Goal: Task Accomplishment & Management: Manage account settings

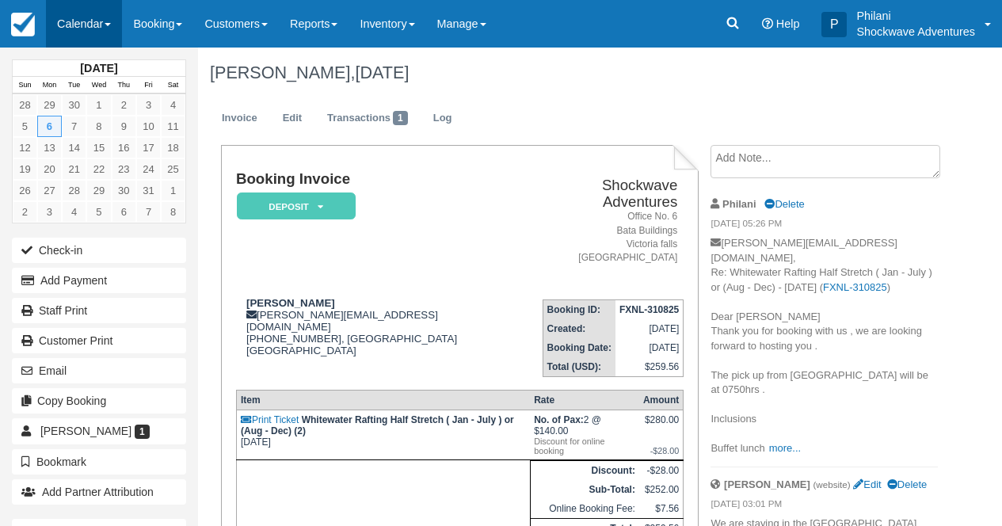
click at [105, 27] on link "Calendar" at bounding box center [84, 24] width 76 height 48
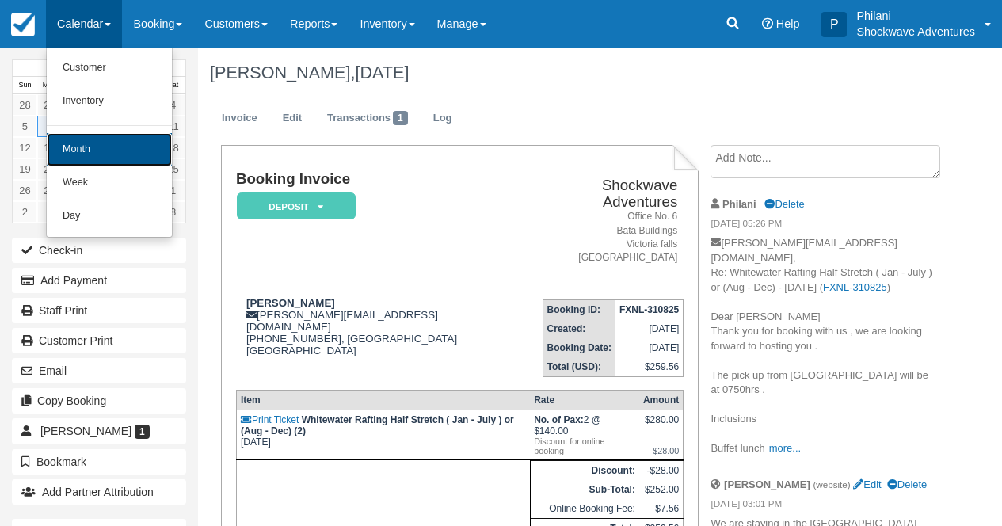
click at [120, 143] on link "Month" at bounding box center [109, 149] width 125 height 33
click at [120, 143] on link "16" at bounding box center [124, 147] width 25 height 21
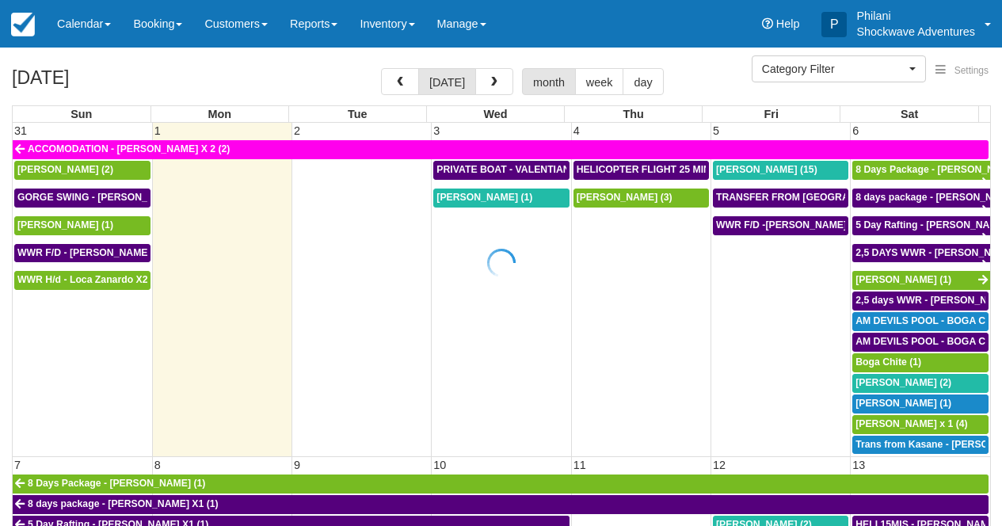
select select
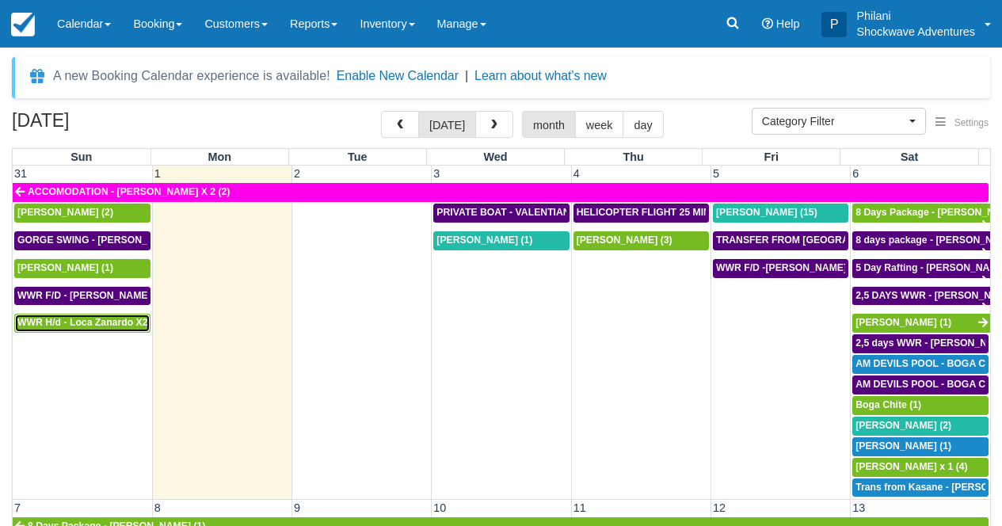
click at [81, 327] on span "WWR H/d - Loca Zanardo X2 (2)" at bounding box center [89, 322] width 145 height 11
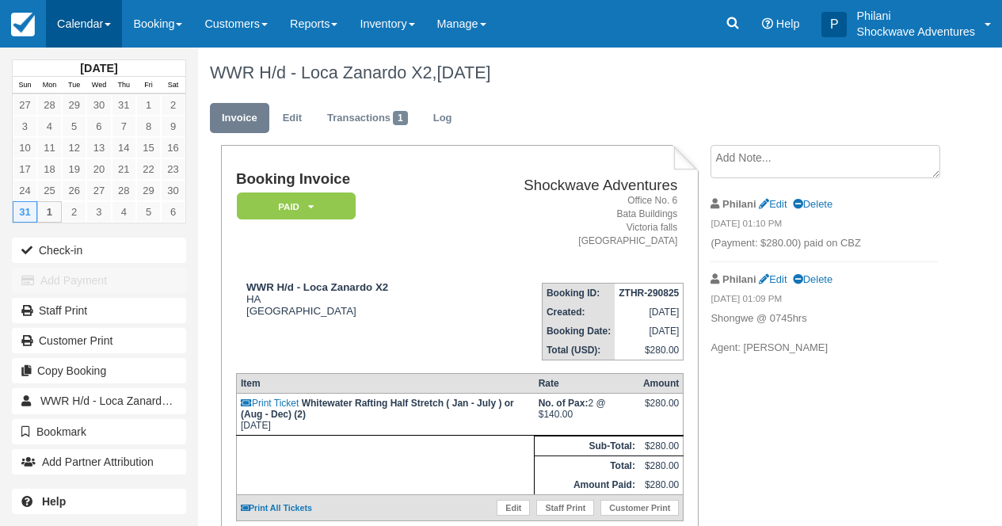
click at [94, 15] on link "Calendar" at bounding box center [84, 24] width 76 height 48
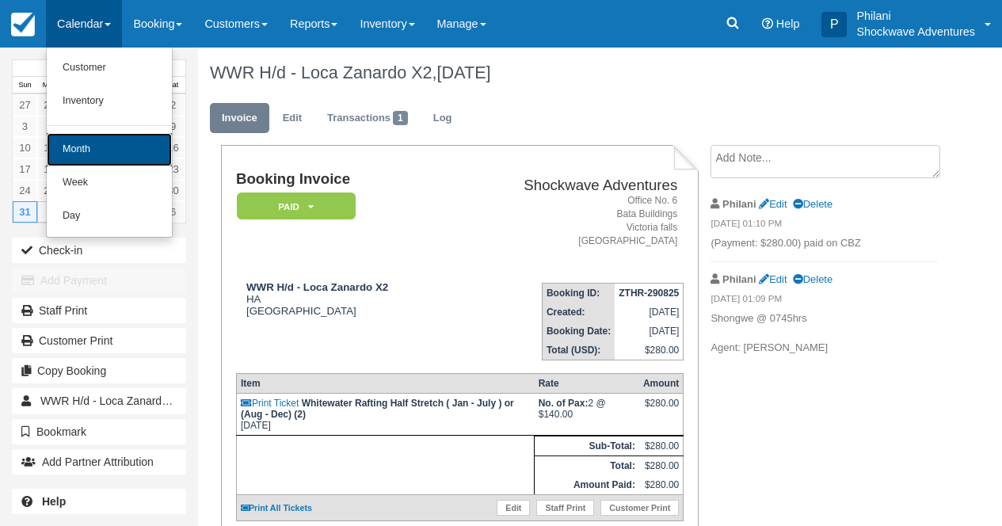
click at [124, 150] on link "Month" at bounding box center [109, 149] width 125 height 33
click at [124, 150] on link "14" at bounding box center [124, 147] width 25 height 21
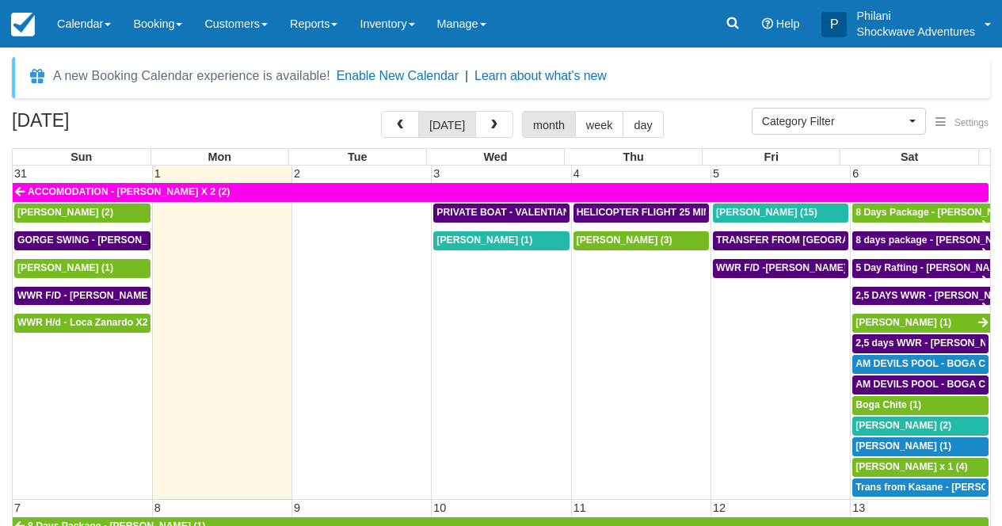
select select
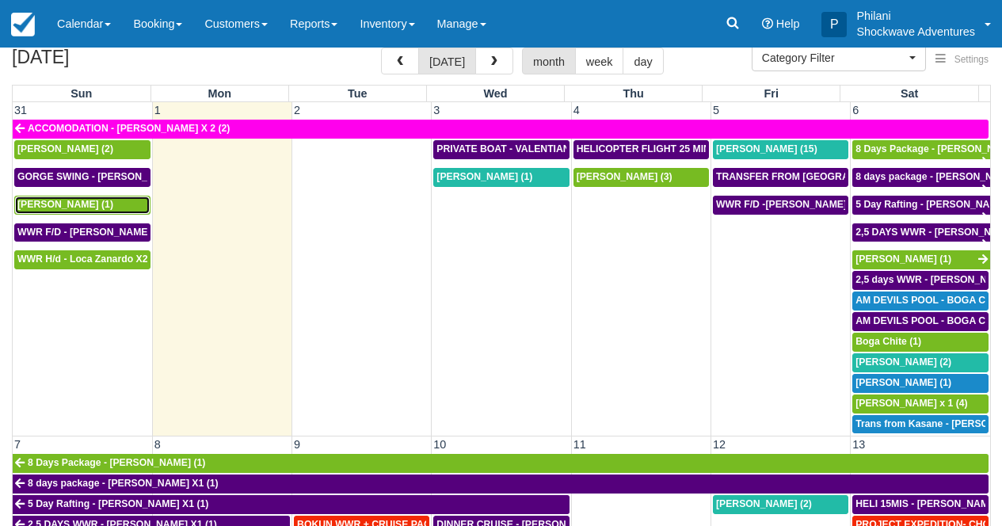
click at [105, 203] on div "Weihua Liu (1)" at bounding box center [82, 205] width 130 height 13
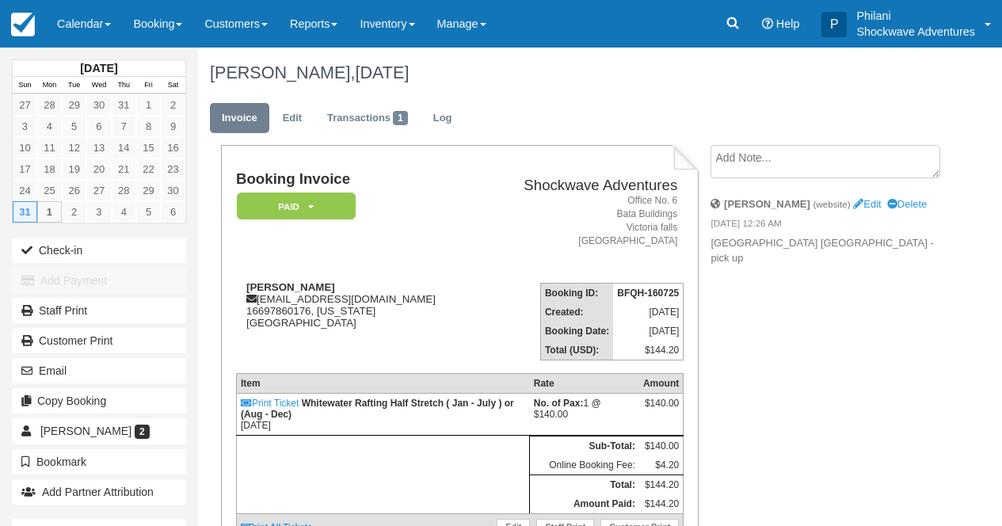
scroll to position [51, 0]
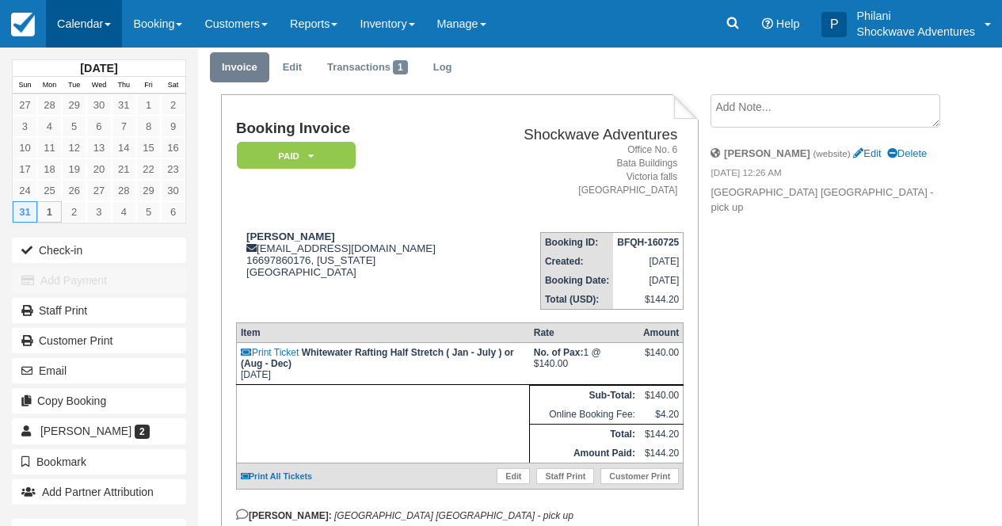
click at [115, 16] on link "Calendar" at bounding box center [84, 24] width 76 height 48
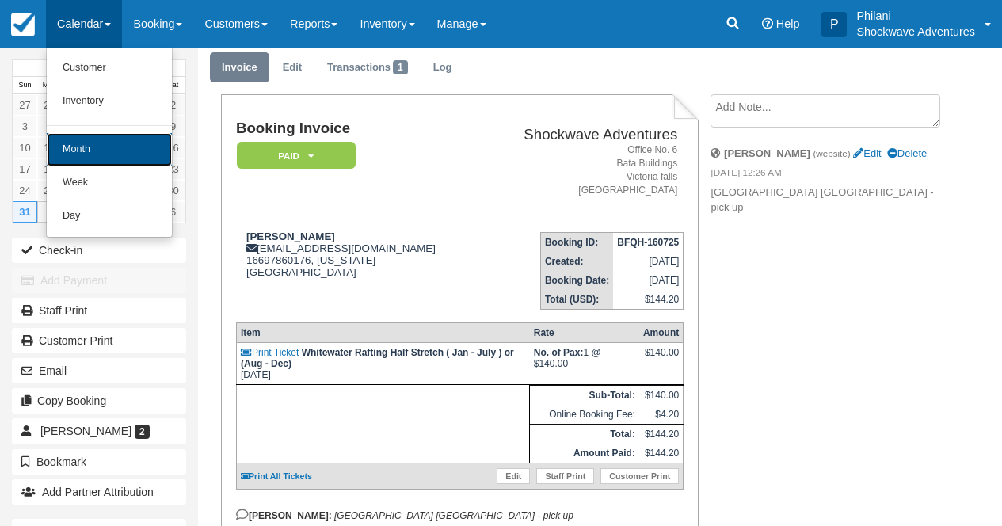
click at [100, 145] on link "Month" at bounding box center [109, 149] width 125 height 33
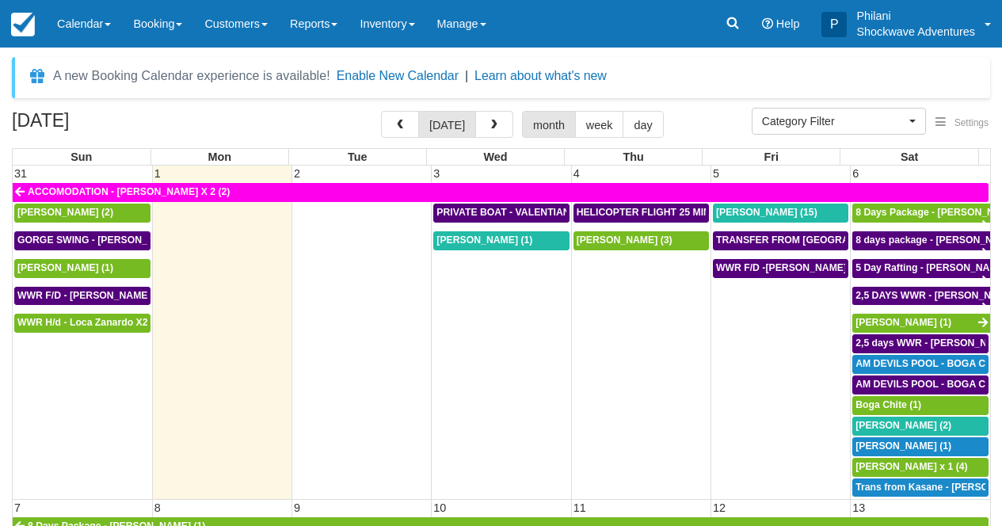
select select
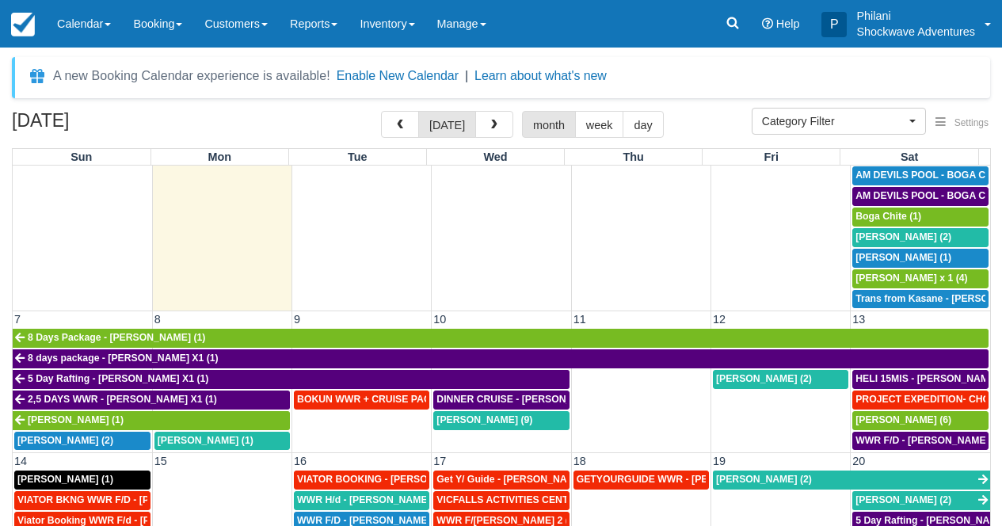
scroll to position [328, 0]
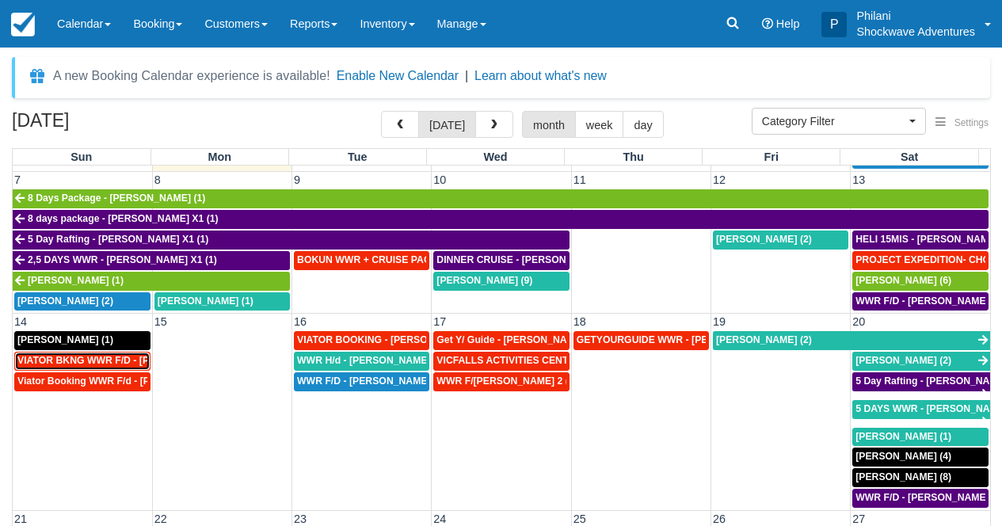
click at [132, 366] on span "VIATOR BKNG WWR F/D - [PERSON_NAME] X 1 (1)" at bounding box center [134, 360] width 235 height 11
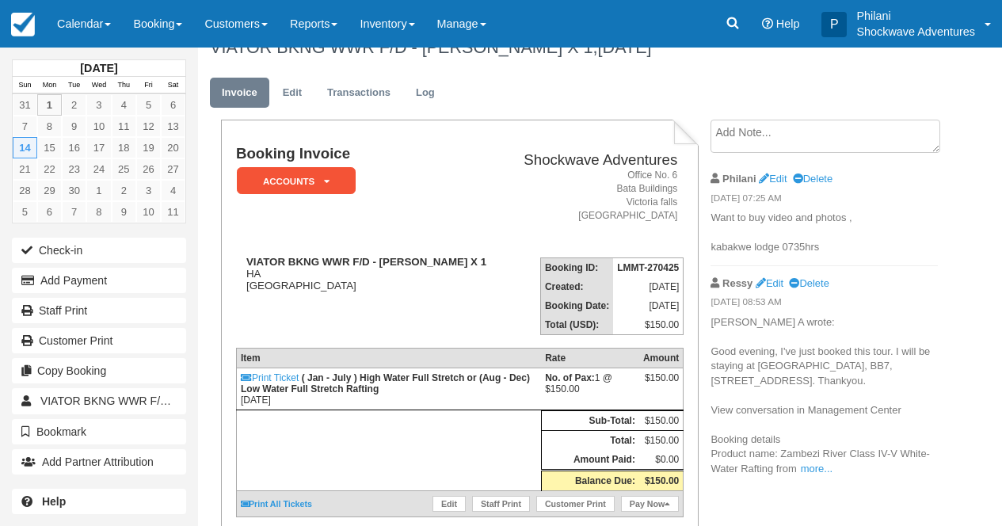
scroll to position [25, 0]
click at [111, 26] on span at bounding box center [108, 24] width 6 height 3
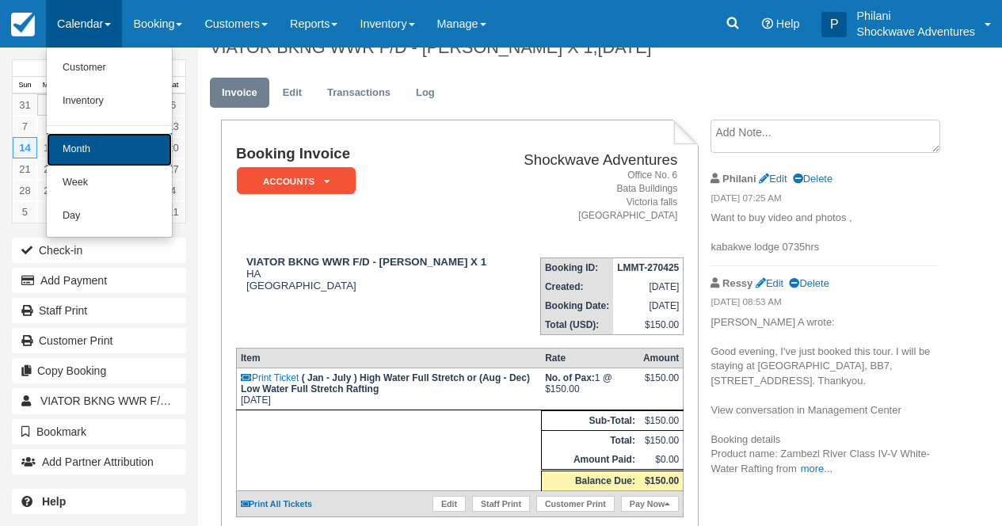
click at [157, 161] on link "Month" at bounding box center [109, 149] width 125 height 33
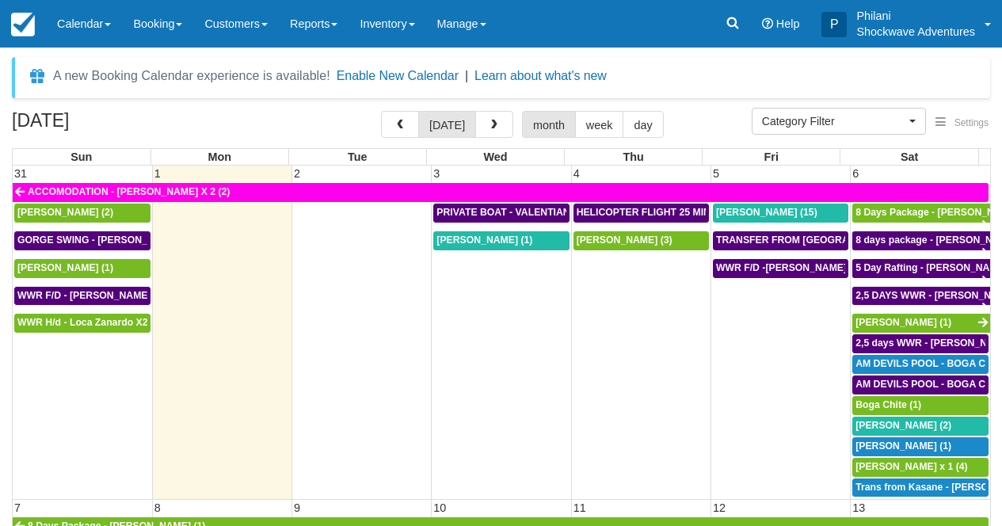
select select
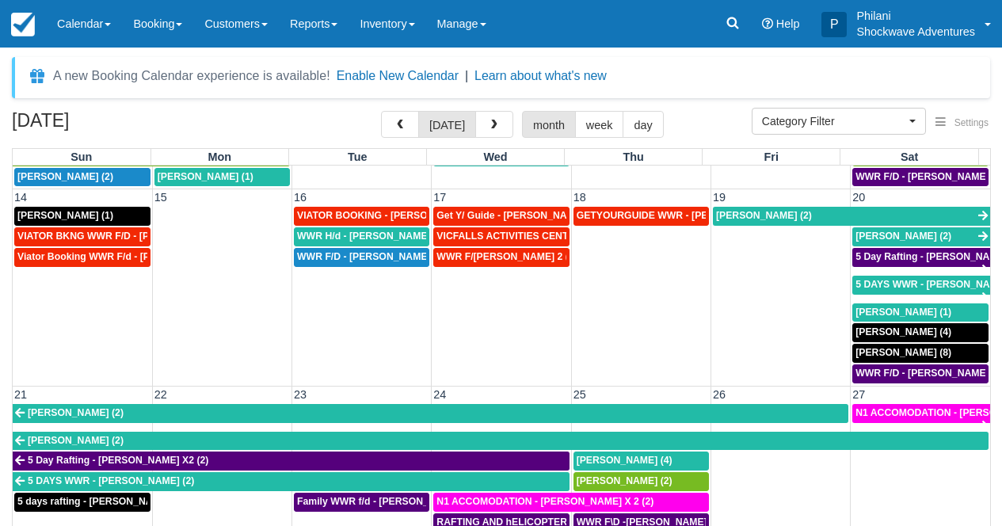
scroll to position [454, 0]
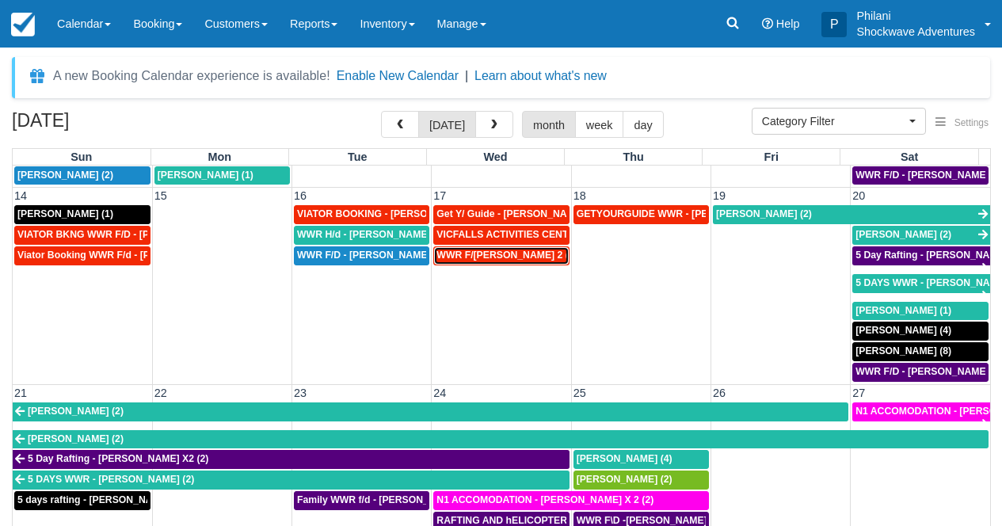
click at [531, 255] on span "WWR F/d - Vacca, Ashley X 2 (2)" at bounding box center [507, 255] width 140 height 11
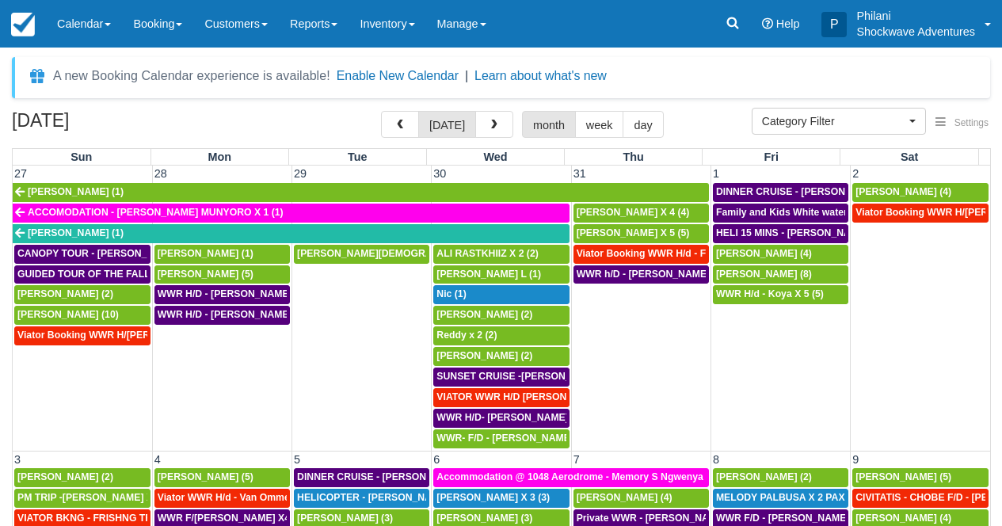
select select
